Goal: Find specific page/section

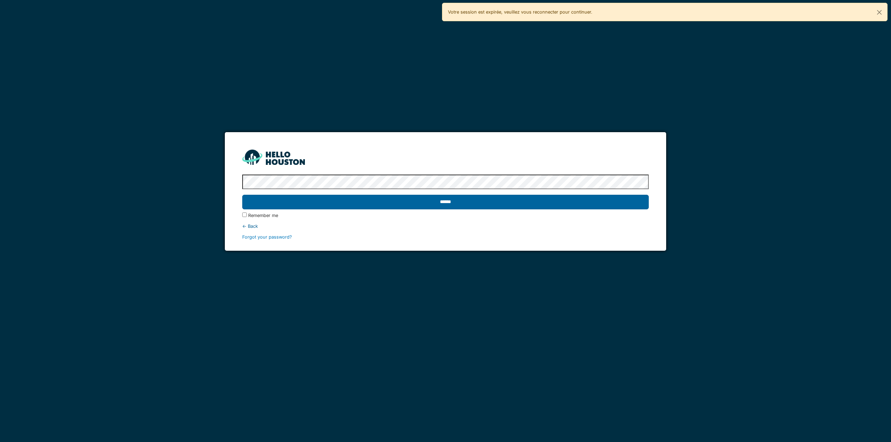
click at [519, 204] on input "******" at bounding box center [445, 202] width 406 height 15
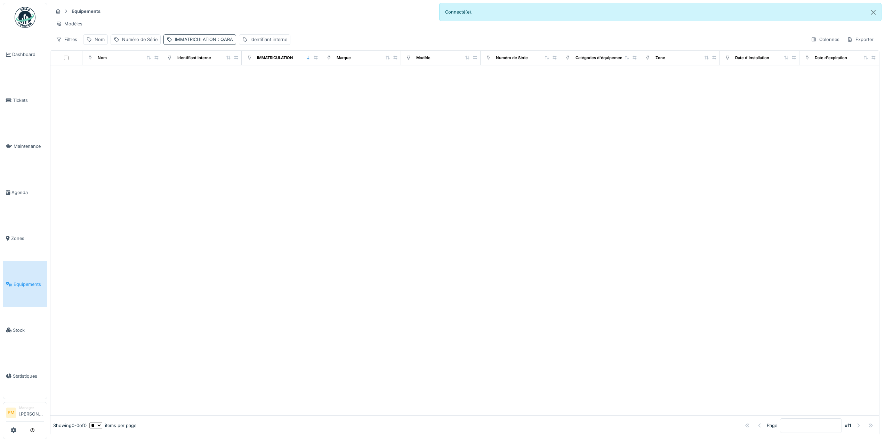
click at [207, 42] on div "IMMATRICULATION : QARA" at bounding box center [204, 39] width 58 height 7
click at [260, 76] on icon at bounding box center [260, 78] width 6 height 5
click at [261, 43] on div "Identifiant interne" at bounding box center [268, 39] width 37 height 7
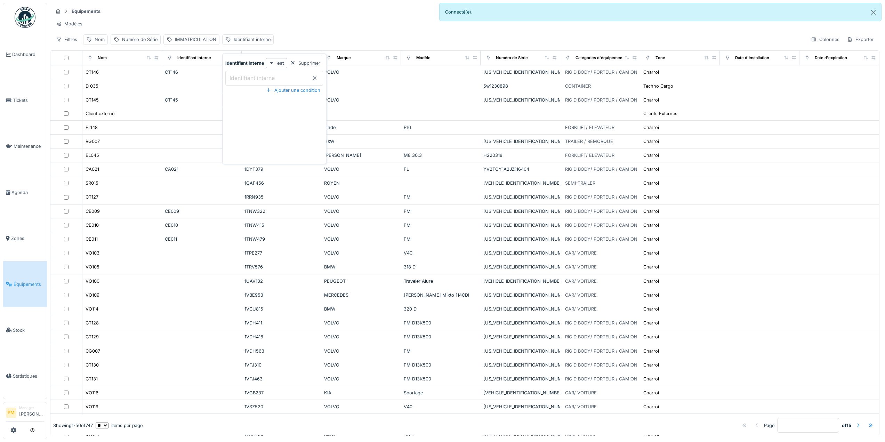
click at [247, 74] on label "Identifiant interne" at bounding box center [252, 78] width 48 height 8
click at [247, 74] on interne_U3MzA "Identifiant interne" at bounding box center [274, 78] width 98 height 15
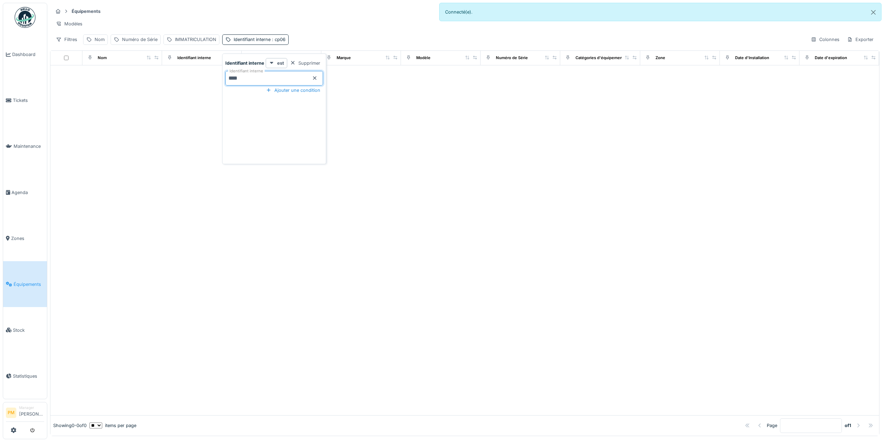
type interne_U3MzA "*****"
drag, startPoint x: 262, startPoint y: 81, endPoint x: 184, endPoint y: 87, distance: 78.2
click at [184, 87] on body "Dashboard Tickets Maintenance Agenda Zones Équipements Stock Statistiques PM Ma…" at bounding box center [442, 221] width 885 height 442
click at [264, 22] on div "Modèles" at bounding box center [465, 24] width 824 height 10
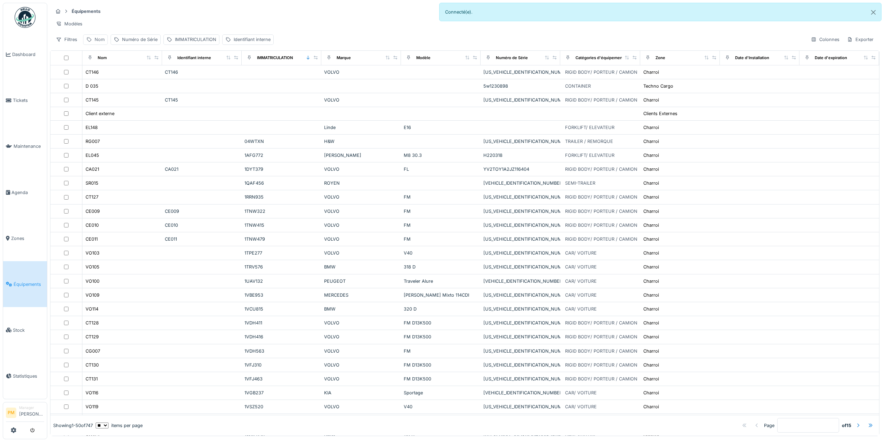
click at [102, 43] on div "Nom" at bounding box center [100, 39] width 10 height 7
click at [115, 83] on input "Nom" at bounding box center [120, 78] width 69 height 15
type input "*****"
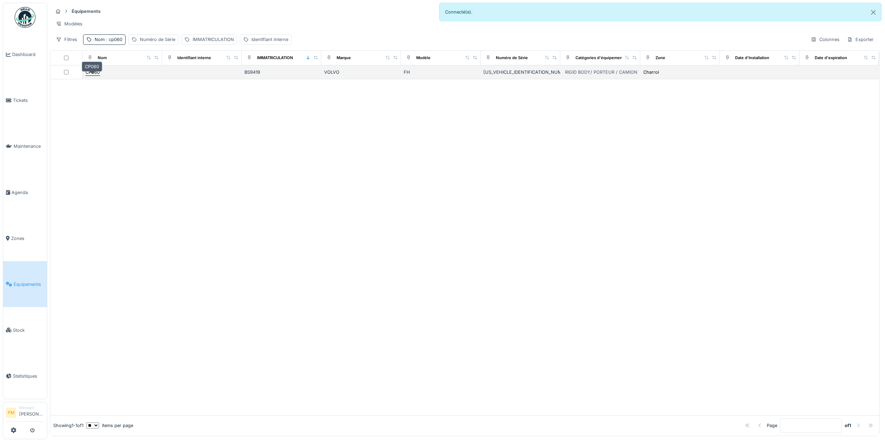
click at [94, 75] on div "CP060" at bounding box center [93, 72] width 14 height 7
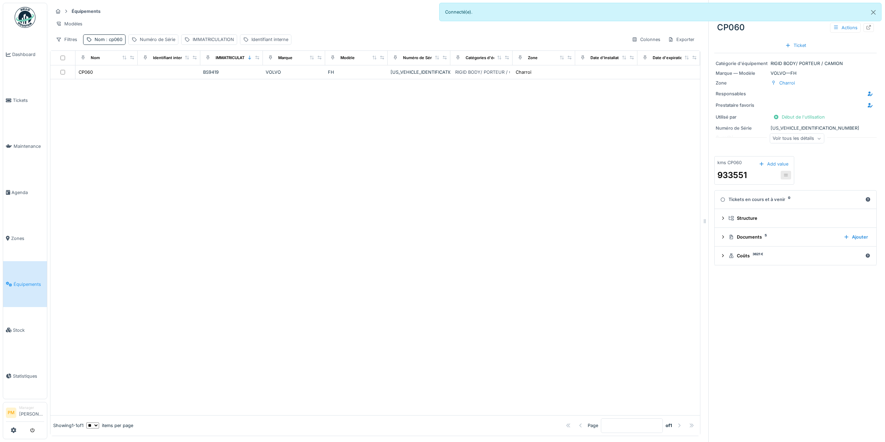
click at [784, 140] on div "Voir tous les détails" at bounding box center [797, 139] width 55 height 10
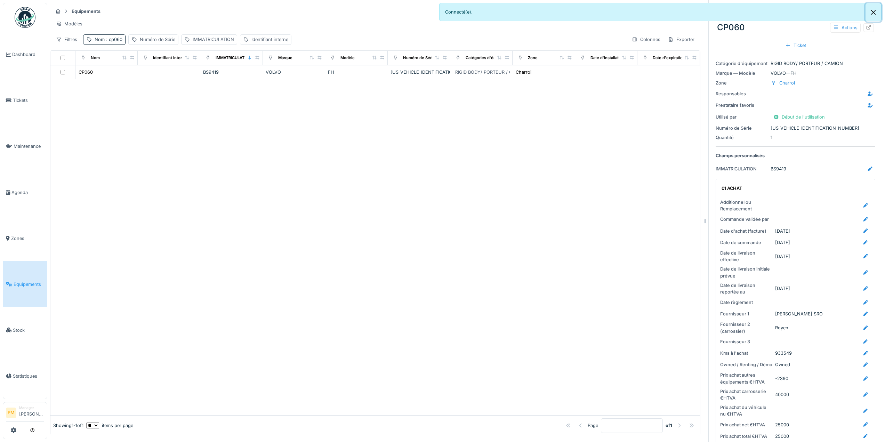
click at [874, 15] on button "Close" at bounding box center [874, 12] width 16 height 18
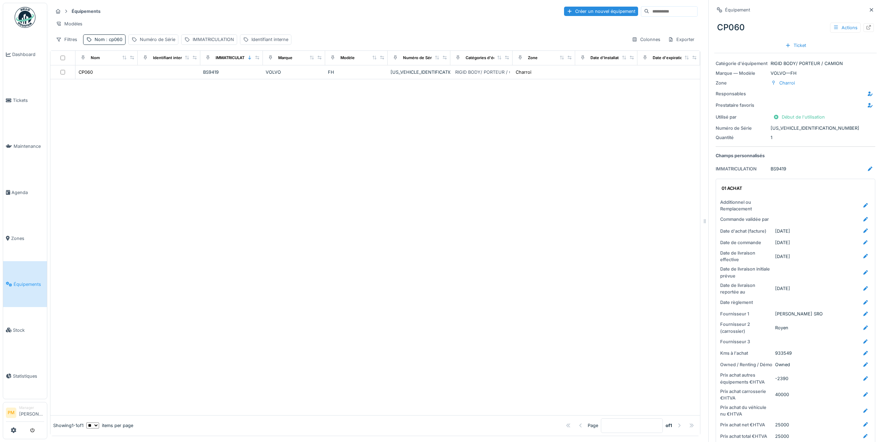
scroll to position [5, 0]
